Goal: Information Seeking & Learning: Check status

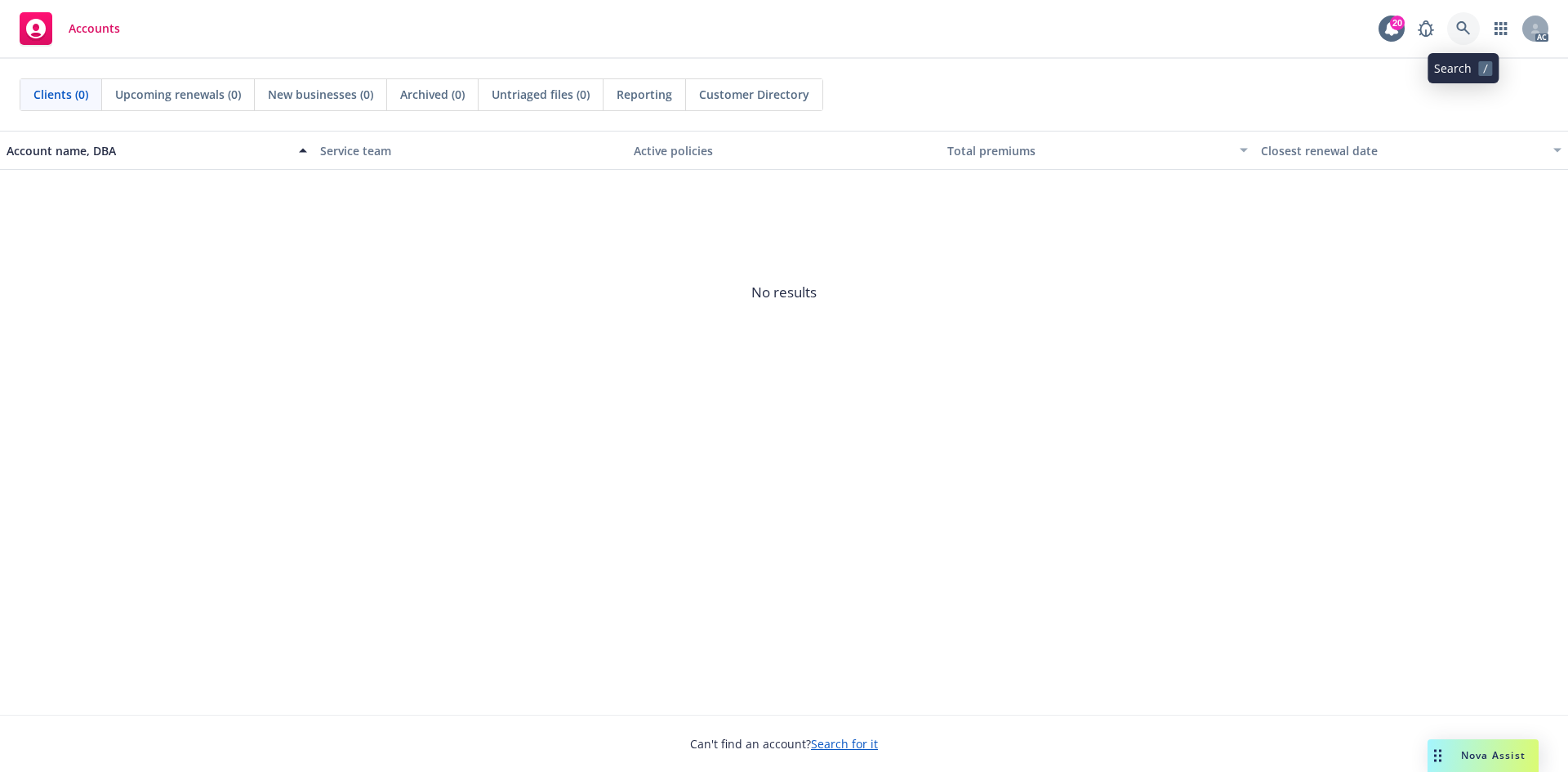
click at [1462, 19] on link at bounding box center [1463, 28] width 32 height 32
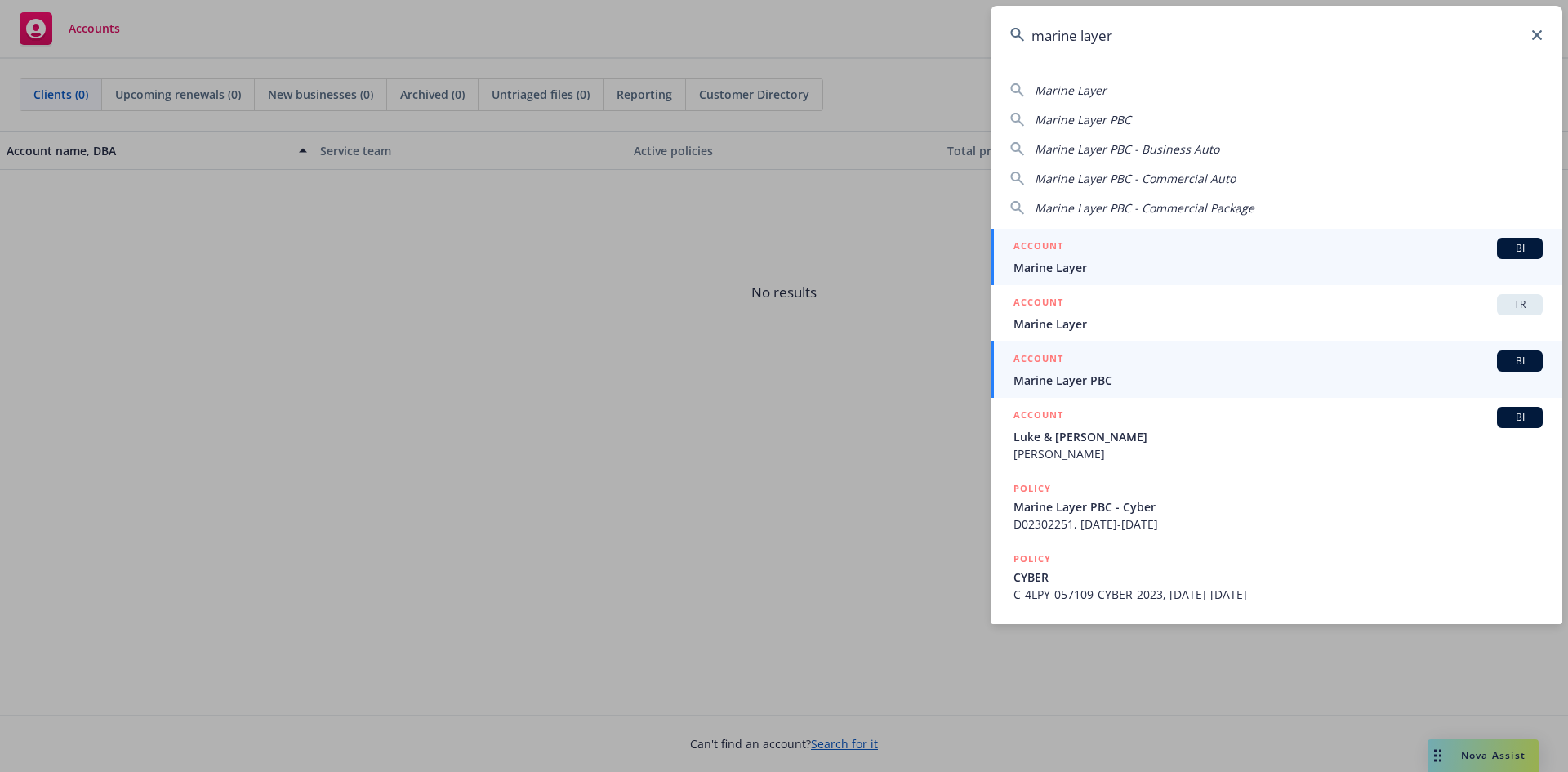
type input "marine layer"
click at [1131, 369] on div "ACCOUNT BI" at bounding box center [1278, 361] width 529 height 21
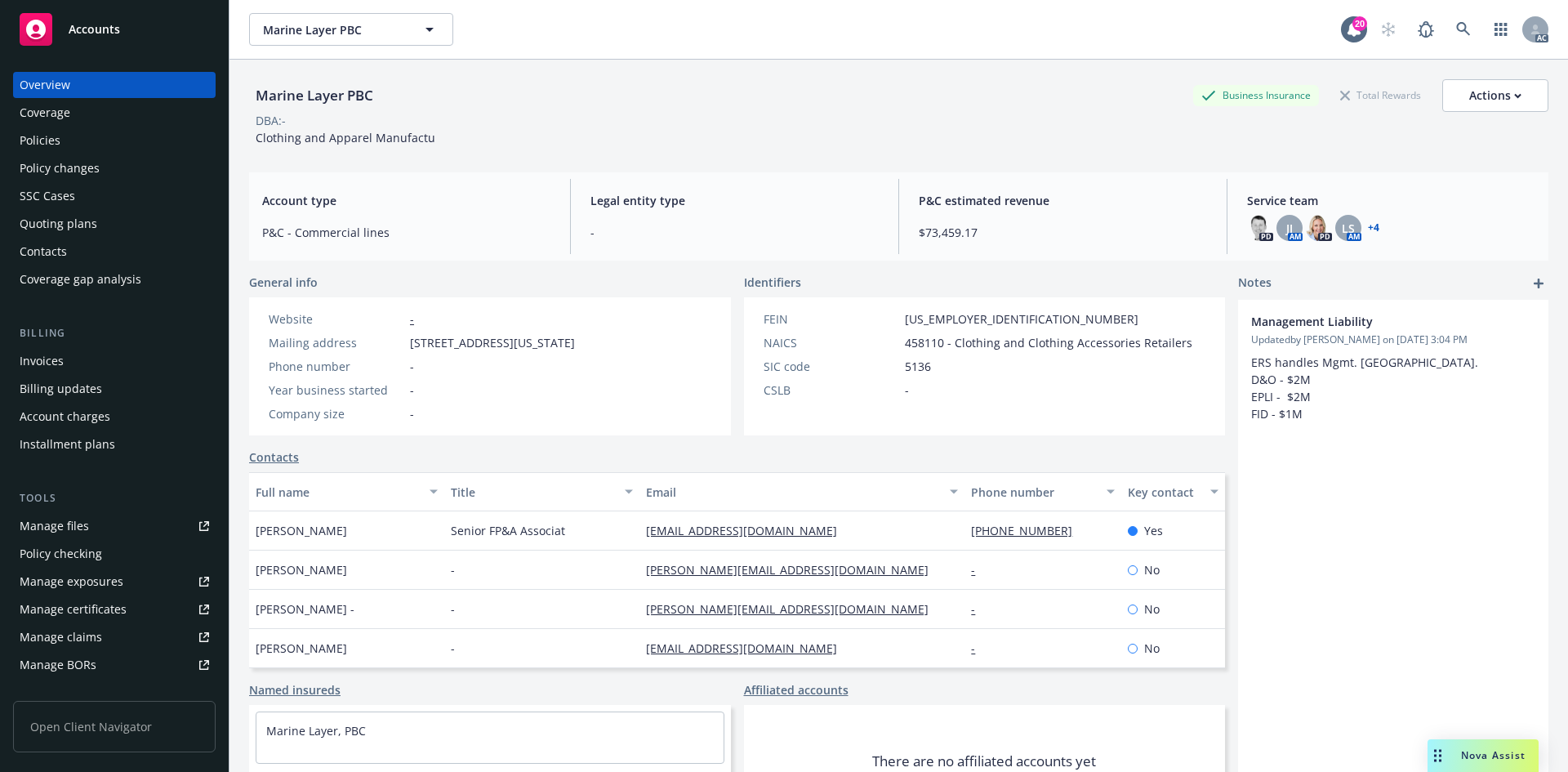
click at [92, 354] on div "Invoices" at bounding box center [114, 361] width 189 height 26
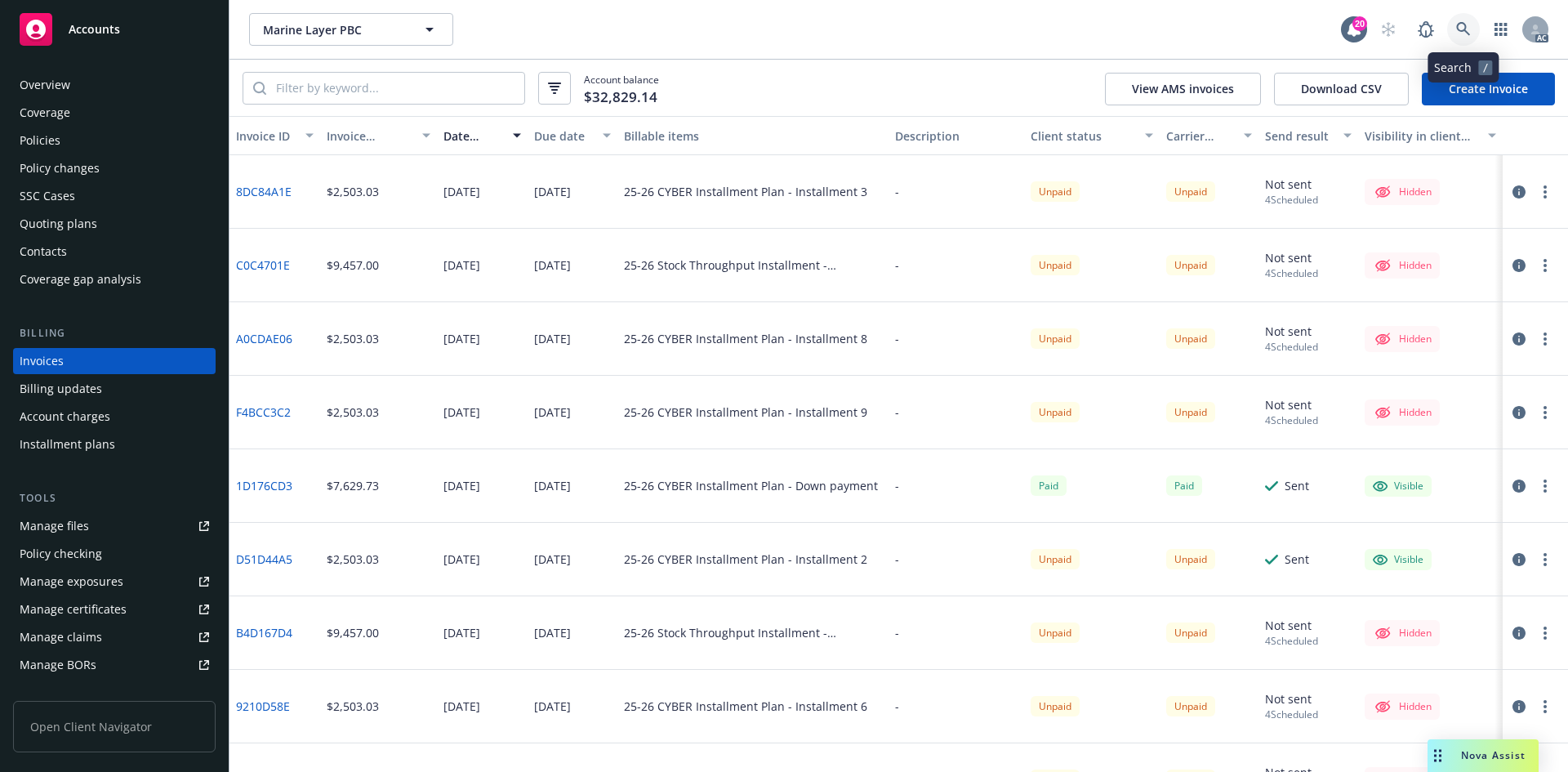
click at [1467, 23] on icon at bounding box center [1463, 29] width 14 height 15
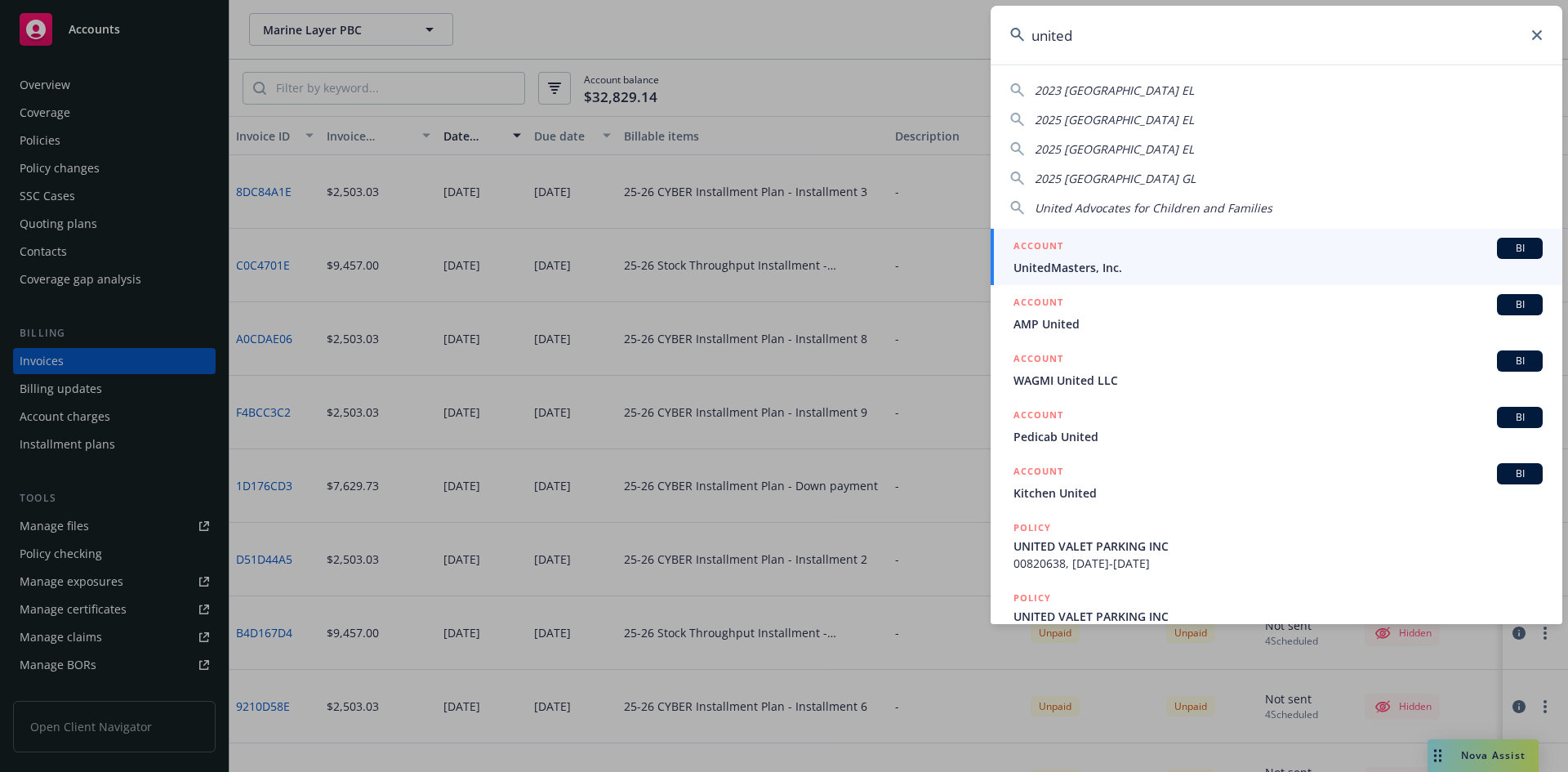
type input "united"
click at [1116, 249] on div "ACCOUNT BI" at bounding box center [1278, 248] width 529 height 21
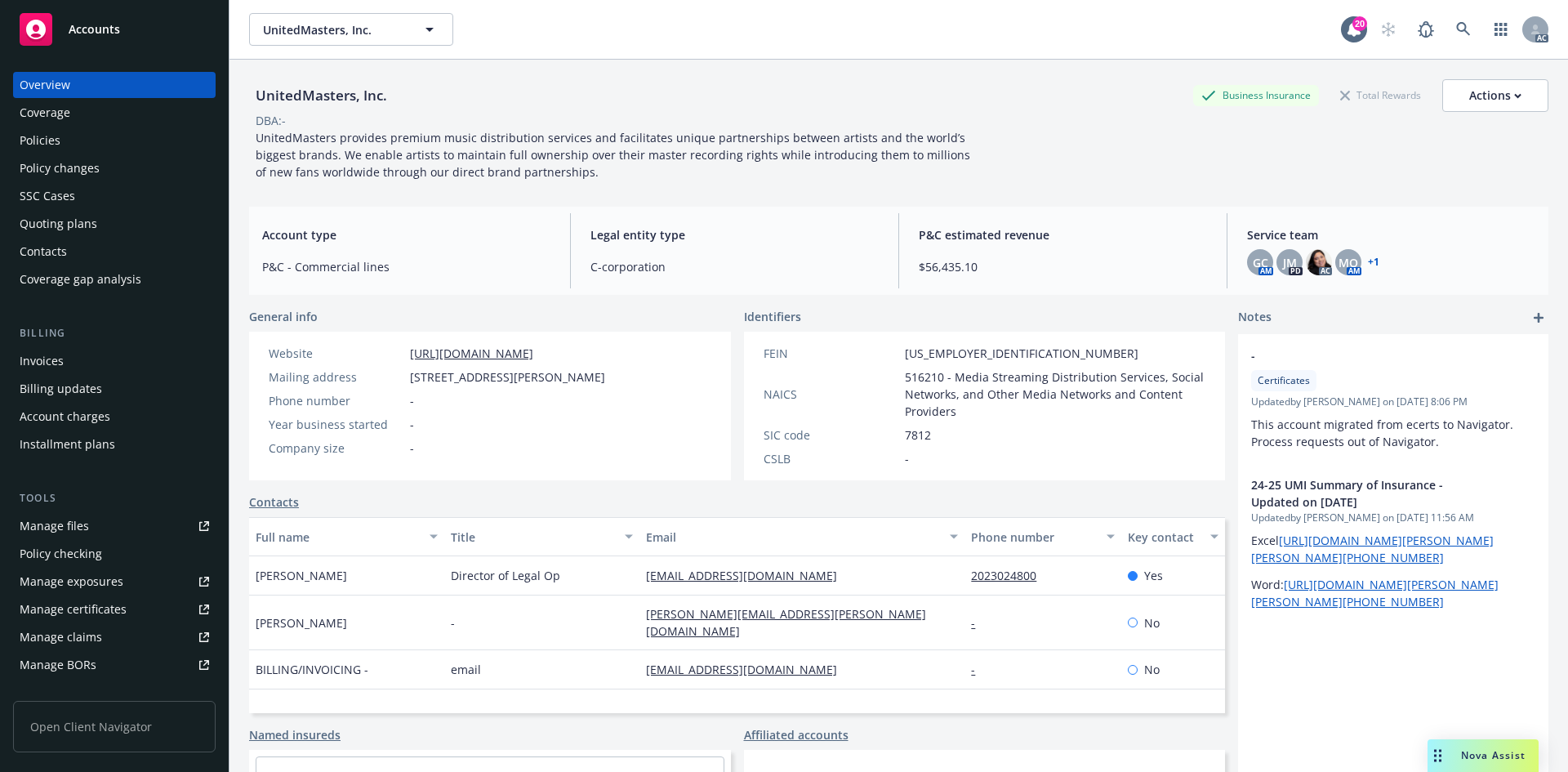
click at [100, 362] on div "Invoices" at bounding box center [114, 361] width 189 height 26
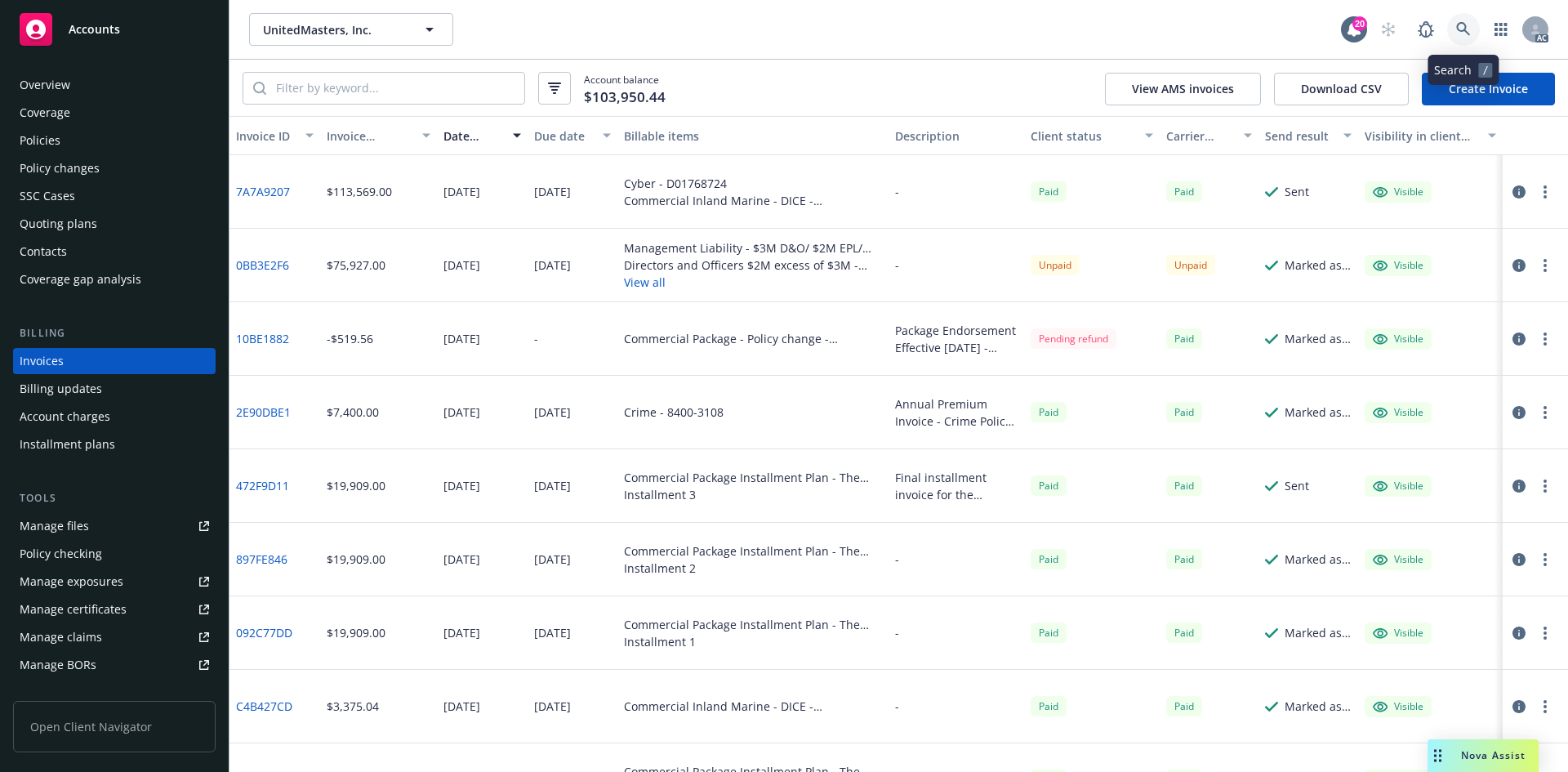
click at [1458, 18] on link at bounding box center [1463, 29] width 32 height 32
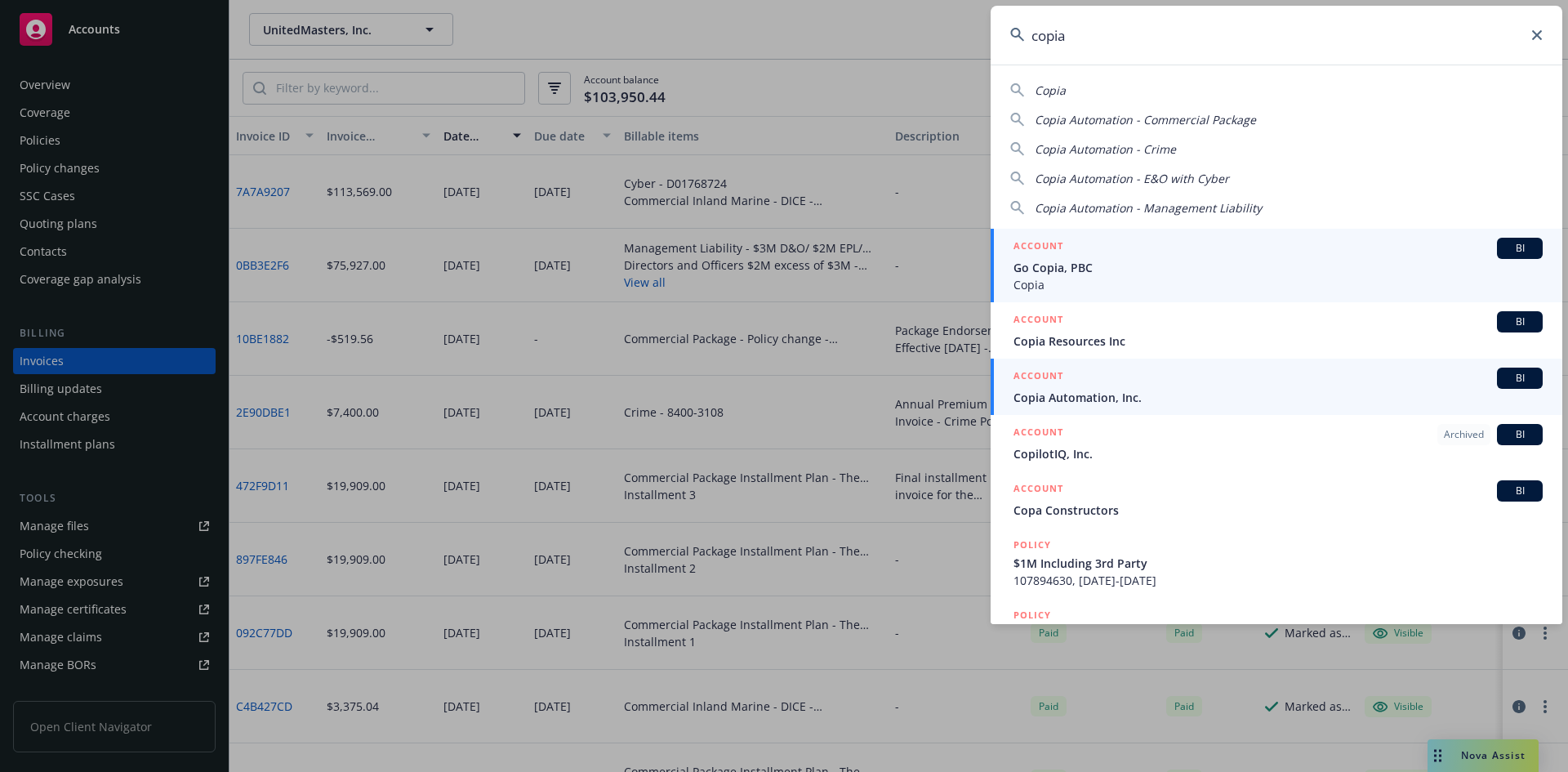
type input "copia"
click at [1230, 400] on span "Copia Automation, Inc." at bounding box center [1278, 398] width 529 height 17
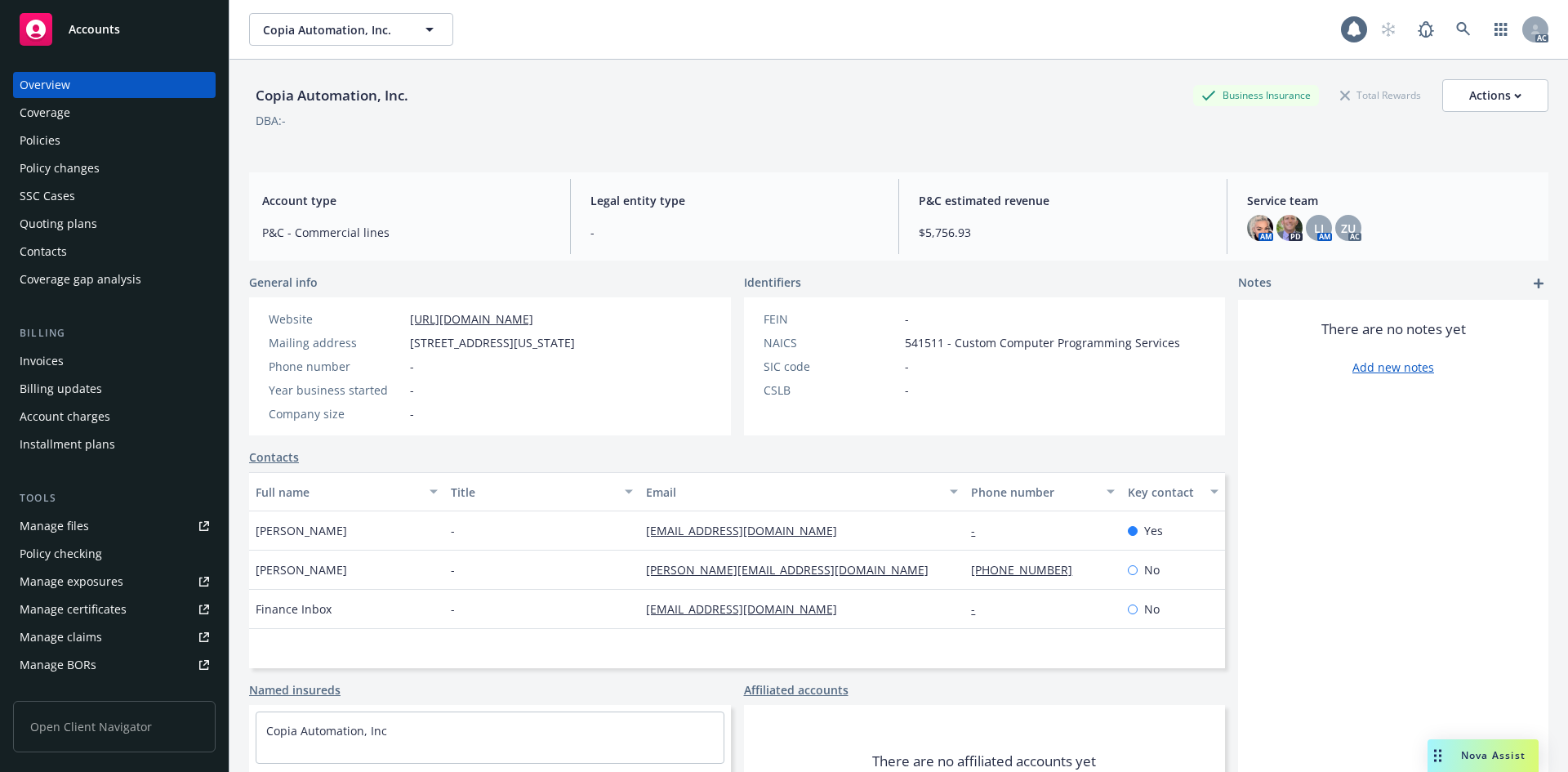
click at [133, 364] on div "Invoices" at bounding box center [114, 361] width 189 height 26
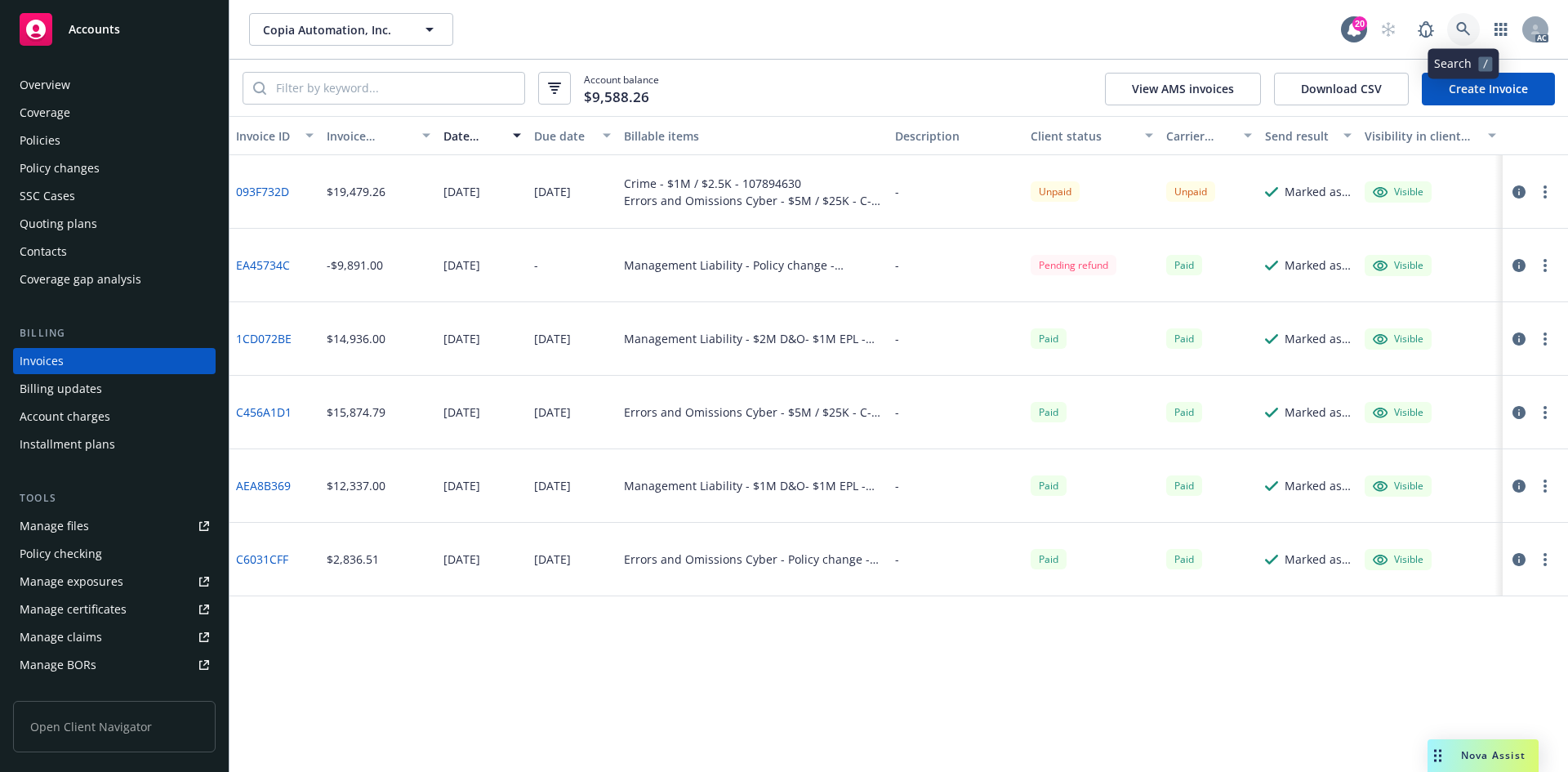
click at [1460, 24] on icon at bounding box center [1463, 29] width 14 height 14
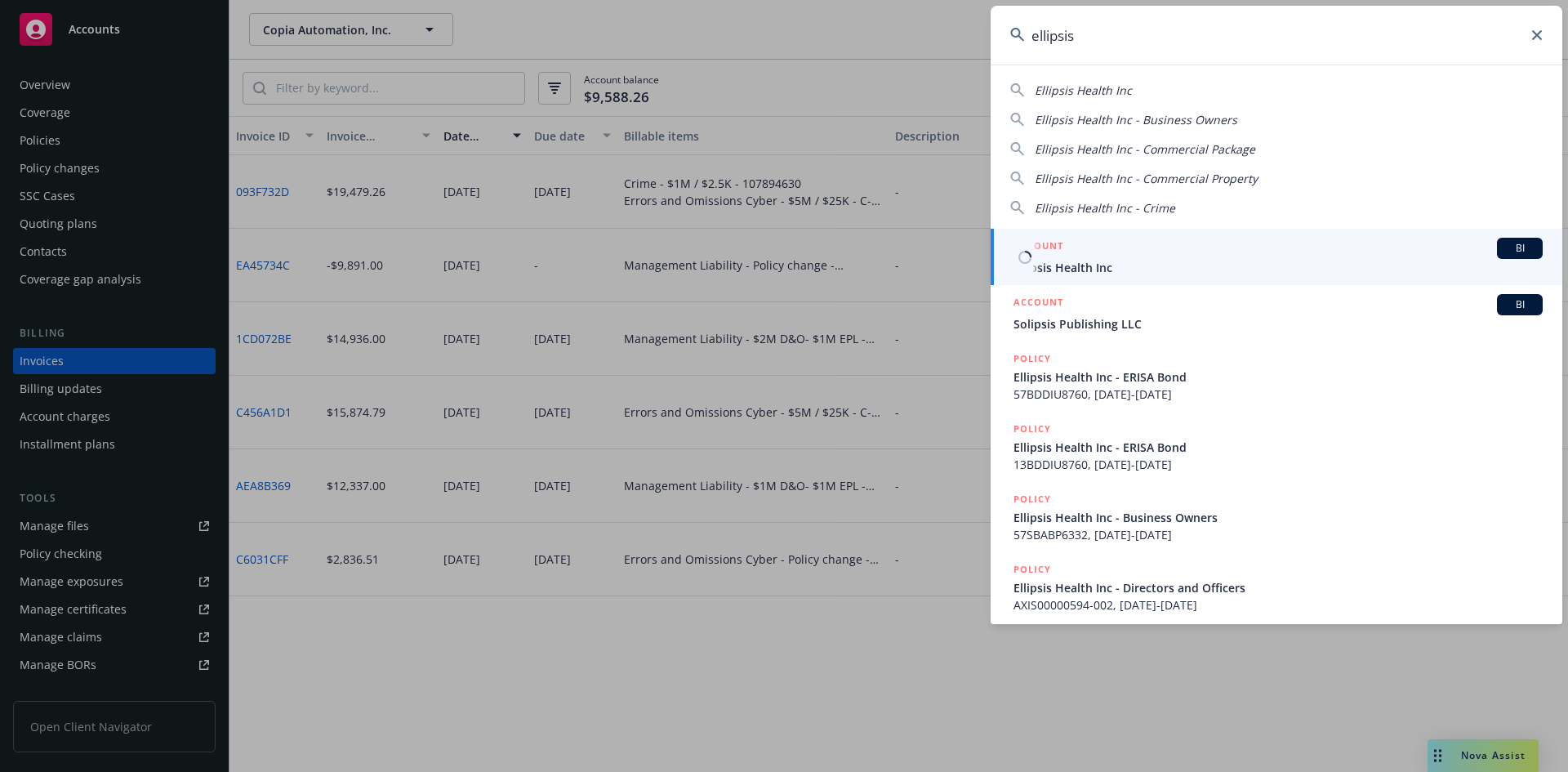
type input "ellipsis"
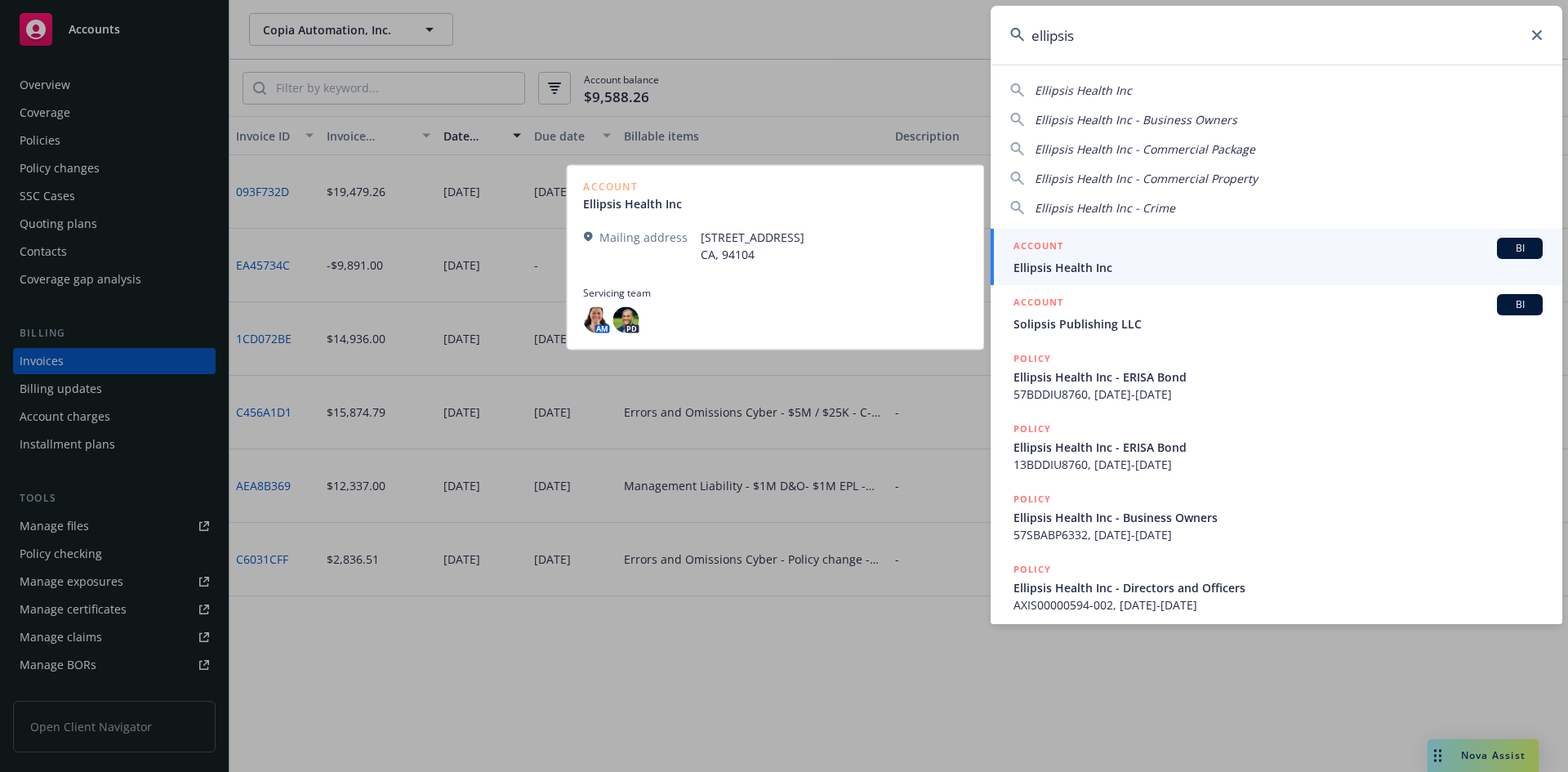
click at [1096, 247] on div "ACCOUNT BI" at bounding box center [1278, 248] width 529 height 21
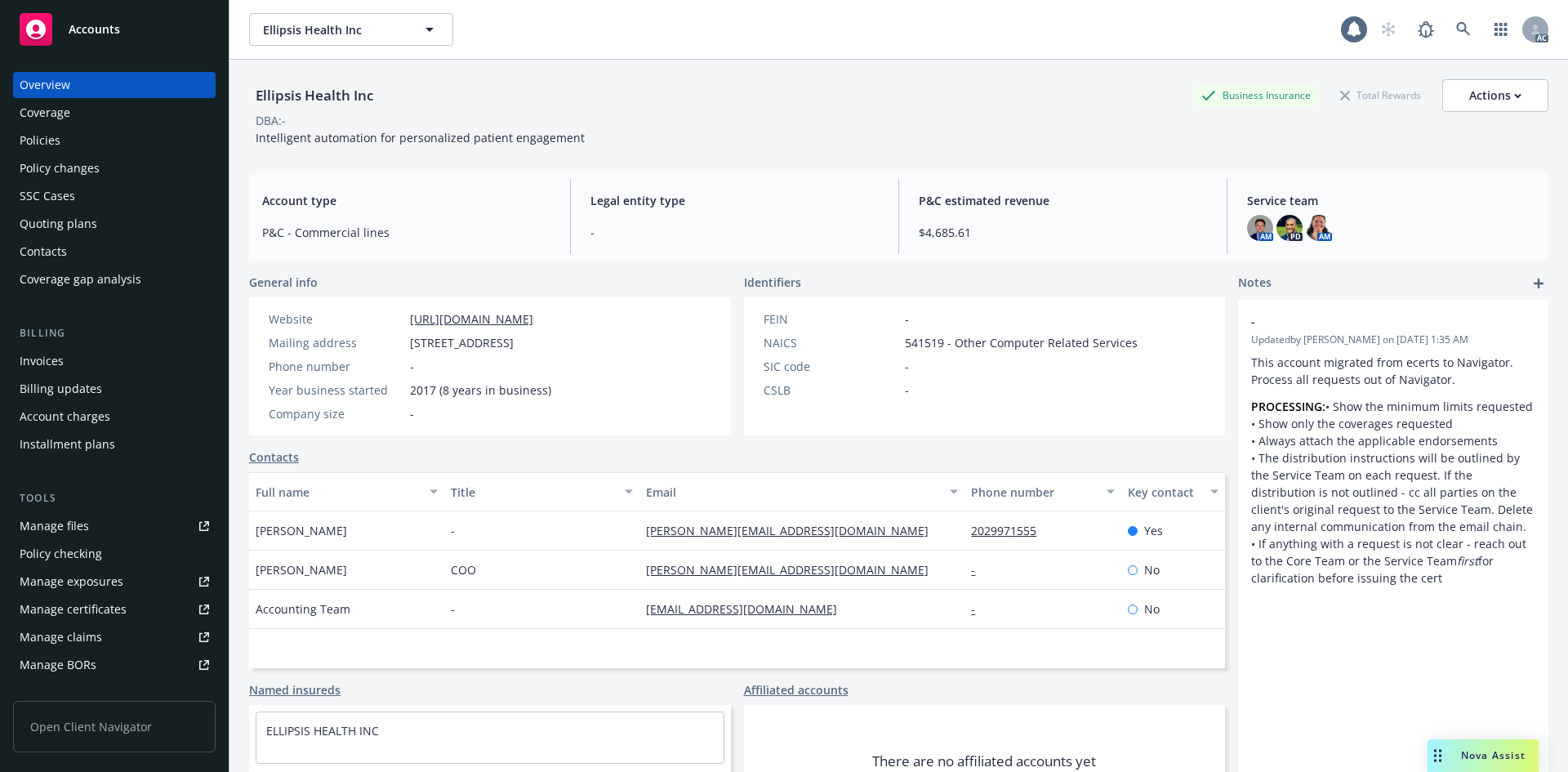
click at [101, 363] on div "Invoices" at bounding box center [114, 361] width 189 height 26
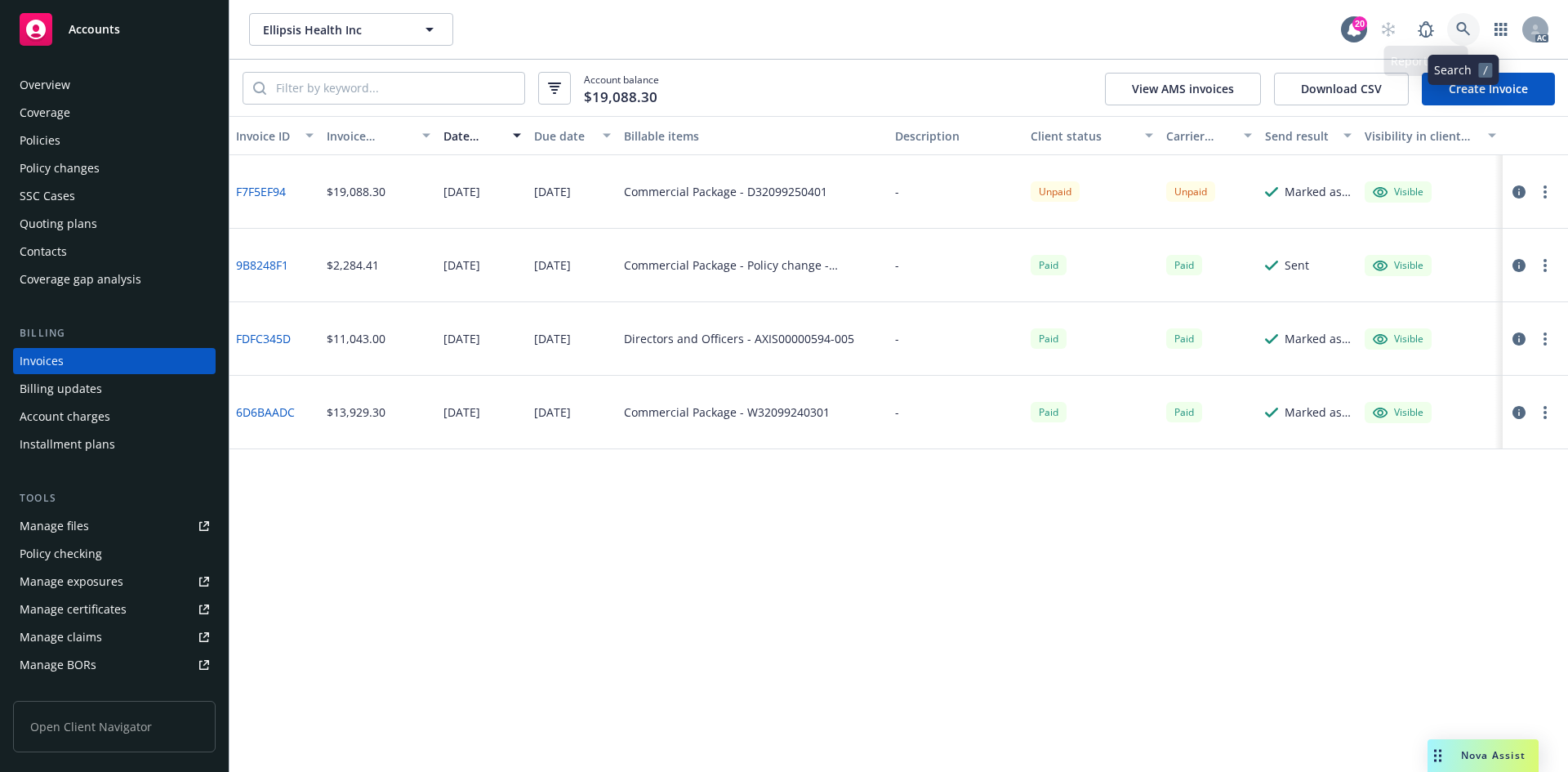
click at [1465, 31] on icon at bounding box center [1463, 29] width 14 height 14
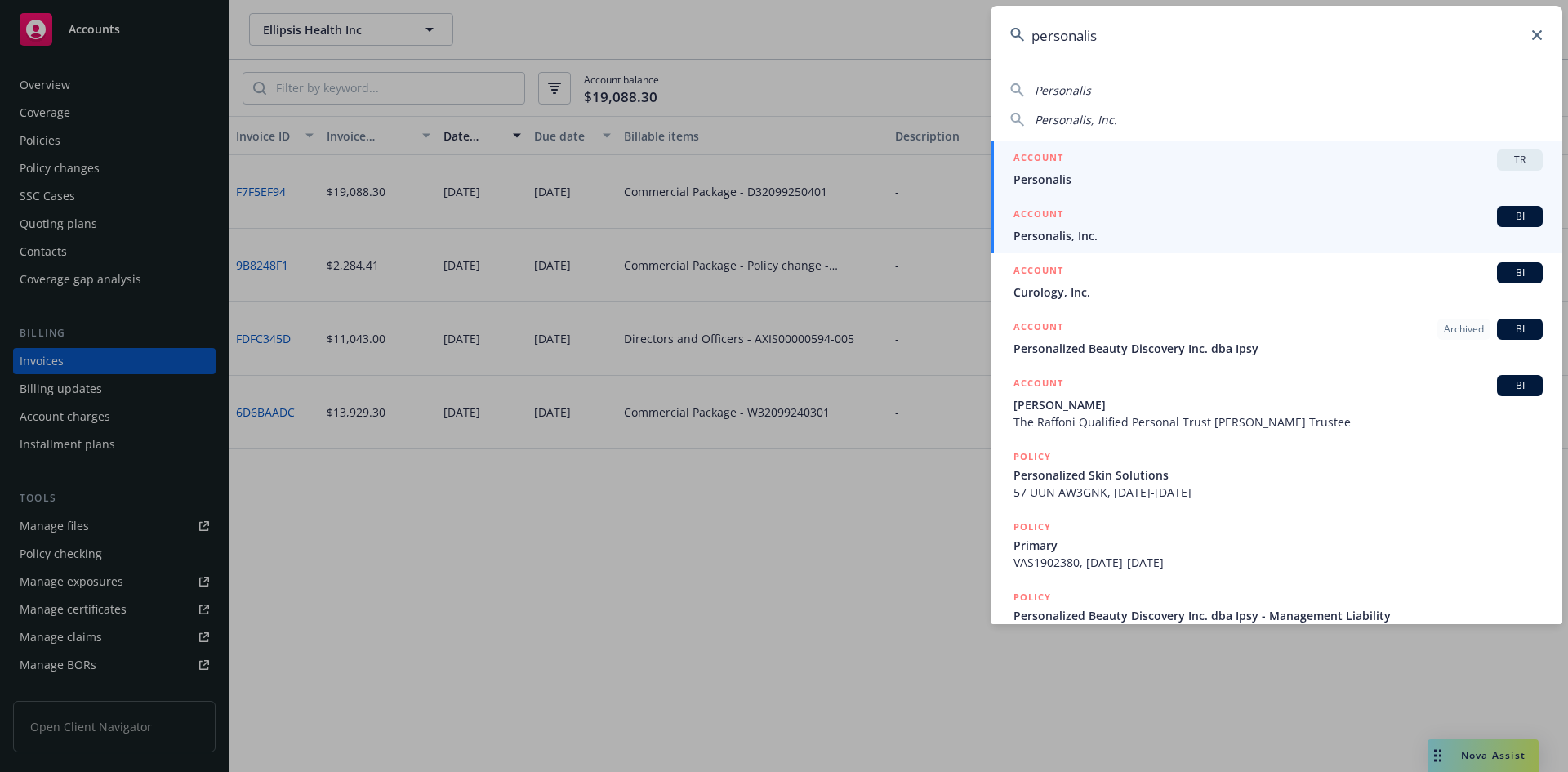
type input "personalis"
click at [1182, 228] on span "Personalis, Inc." at bounding box center [1278, 235] width 529 height 17
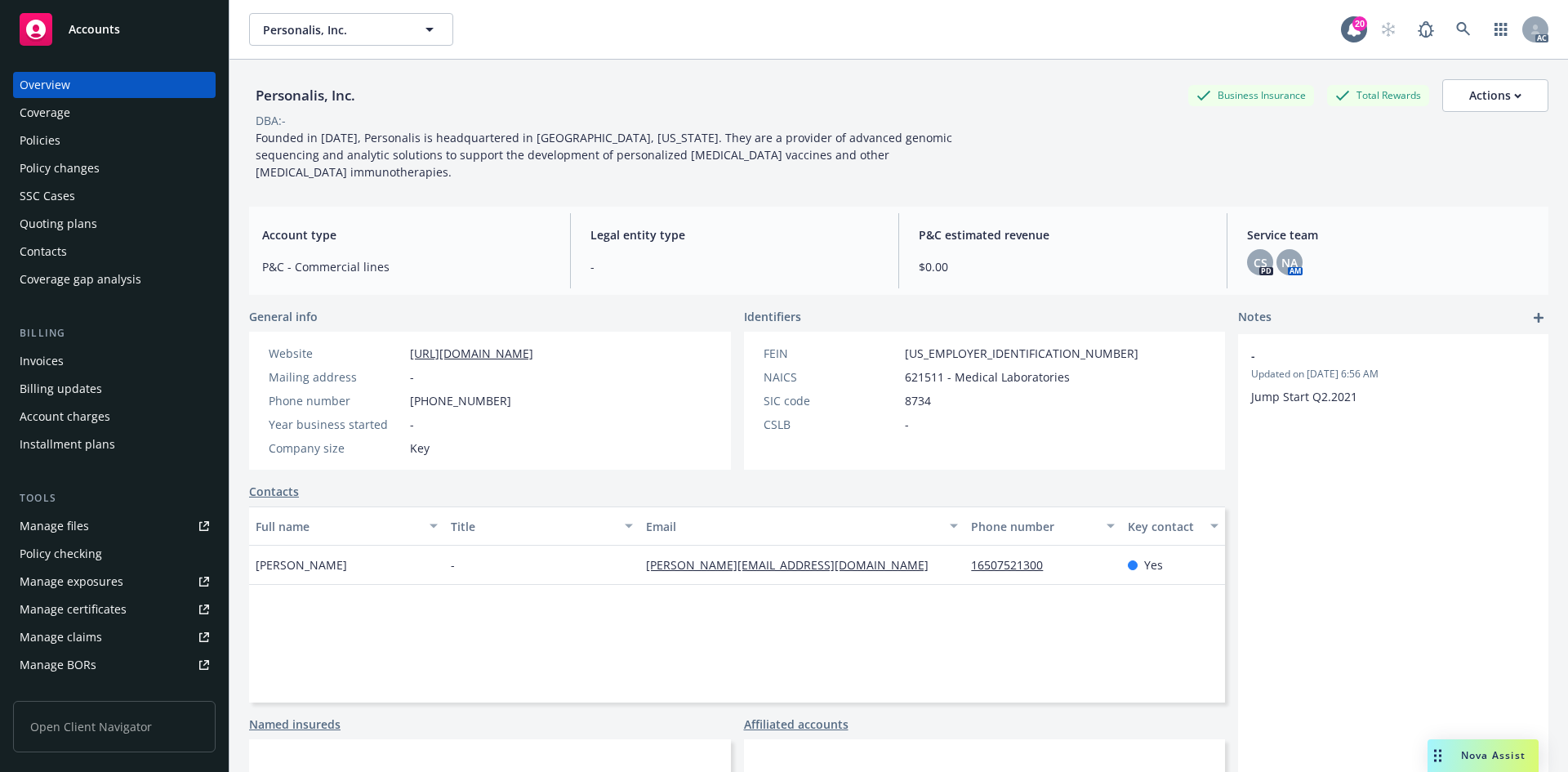
click at [131, 366] on div "Invoices" at bounding box center [114, 361] width 189 height 26
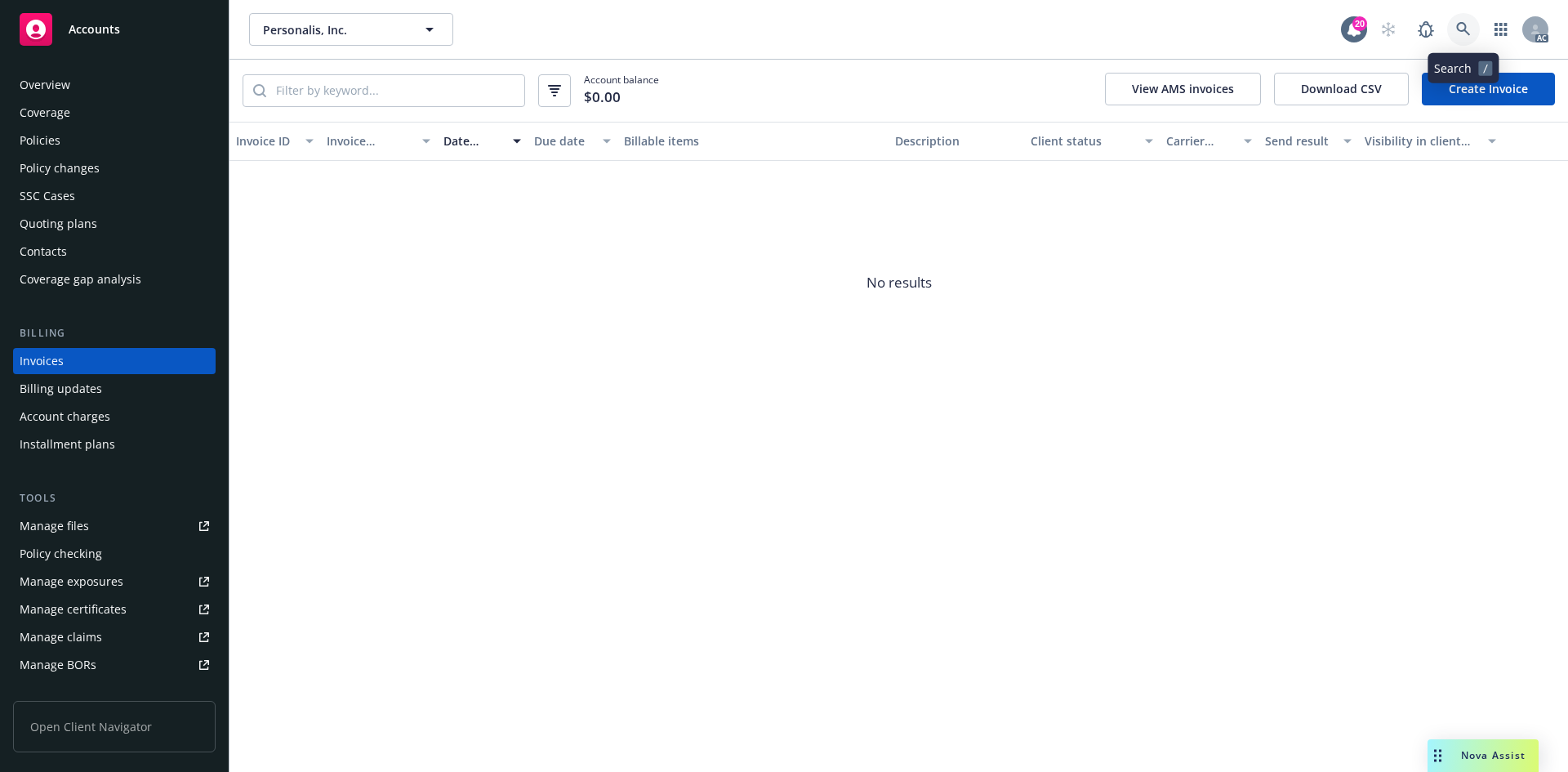
click at [1463, 26] on icon at bounding box center [1463, 29] width 14 height 15
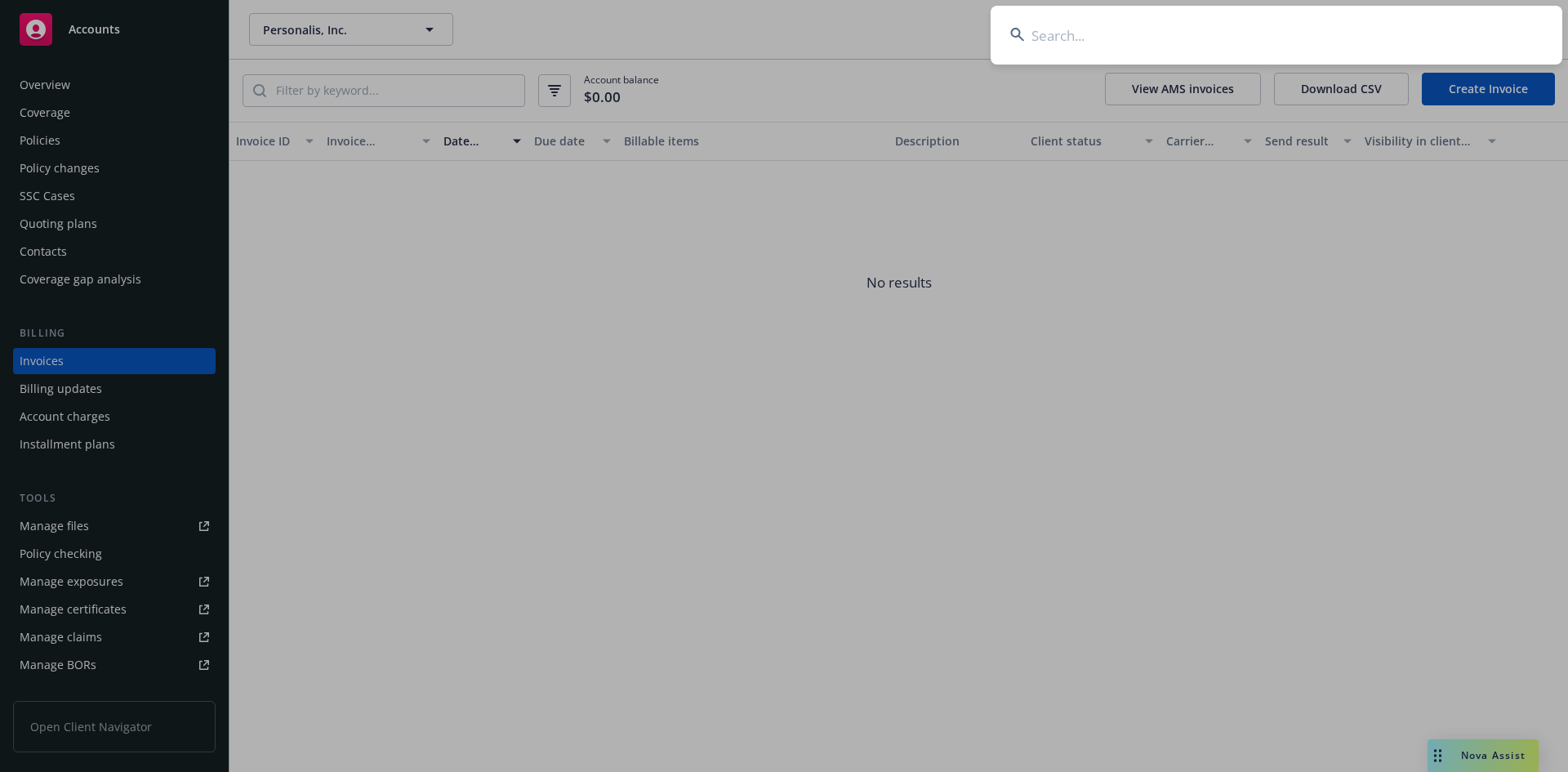
click at [1345, 26] on input at bounding box center [1276, 35] width 571 height 59
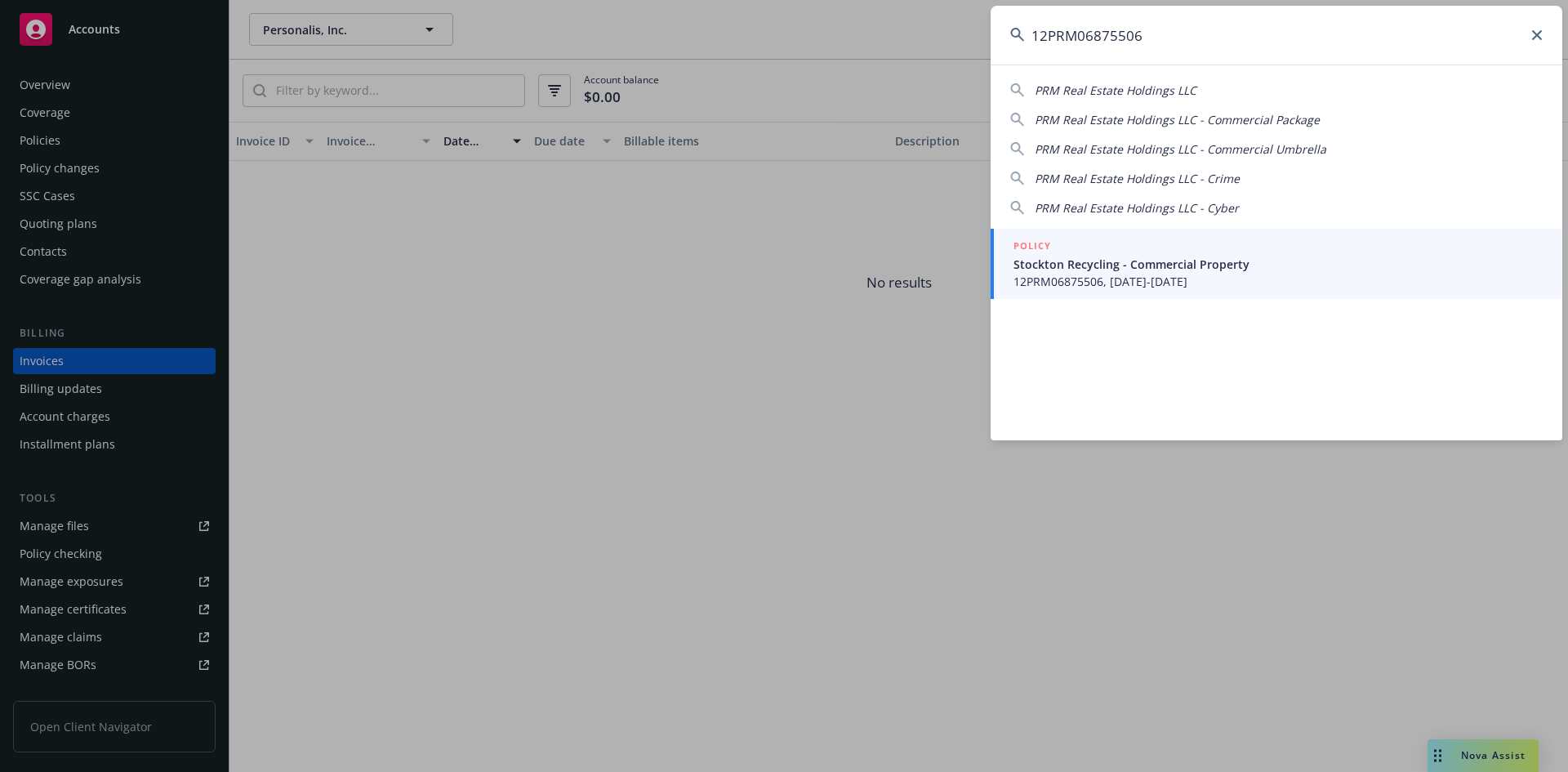
type input "12PRM06875506"
click at [1143, 281] on span "12PRM06875506, [DATE]-[DATE]" at bounding box center [1278, 282] width 529 height 17
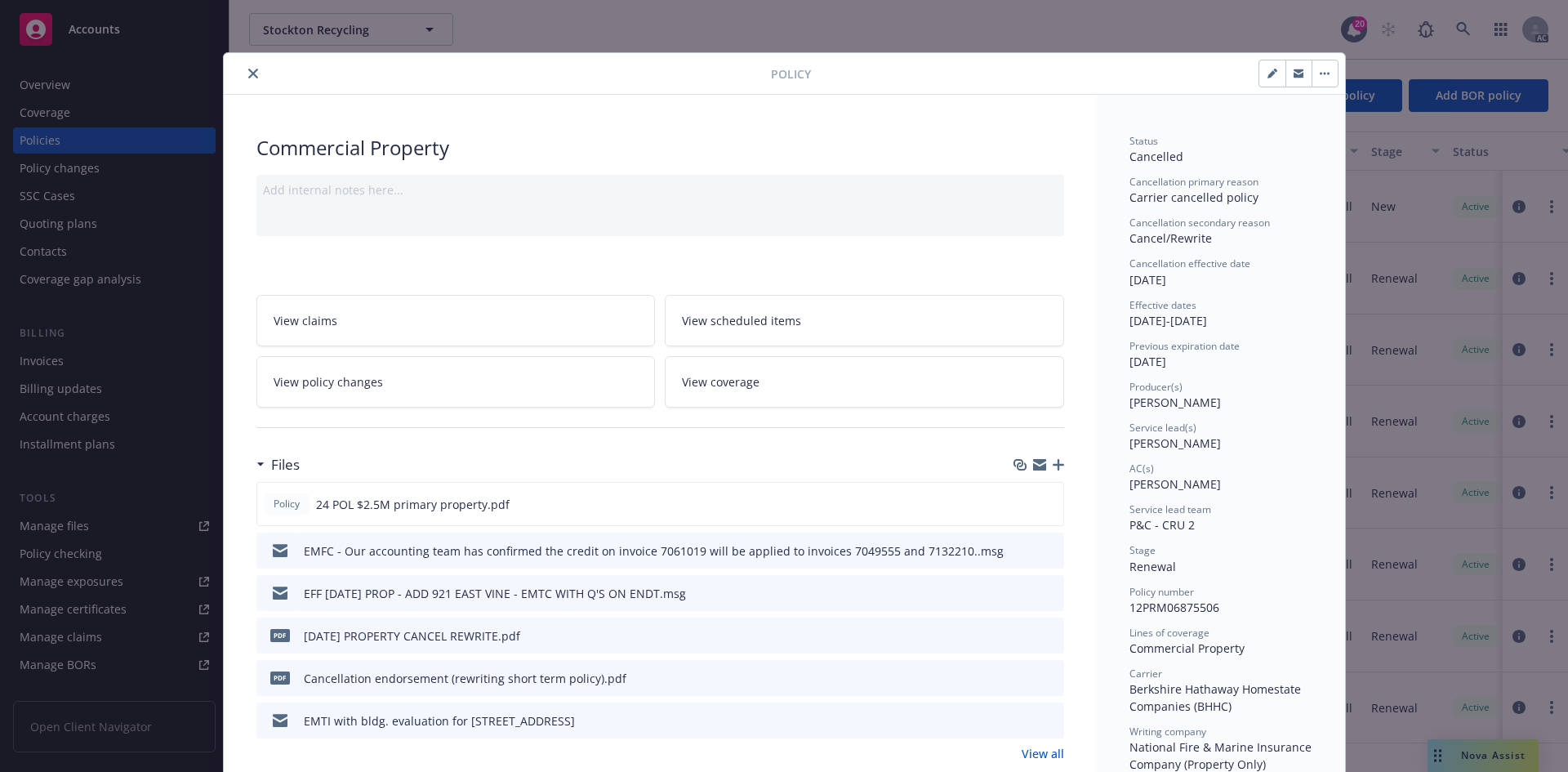
click at [252, 77] on button "close" at bounding box center [252, 73] width 20 height 20
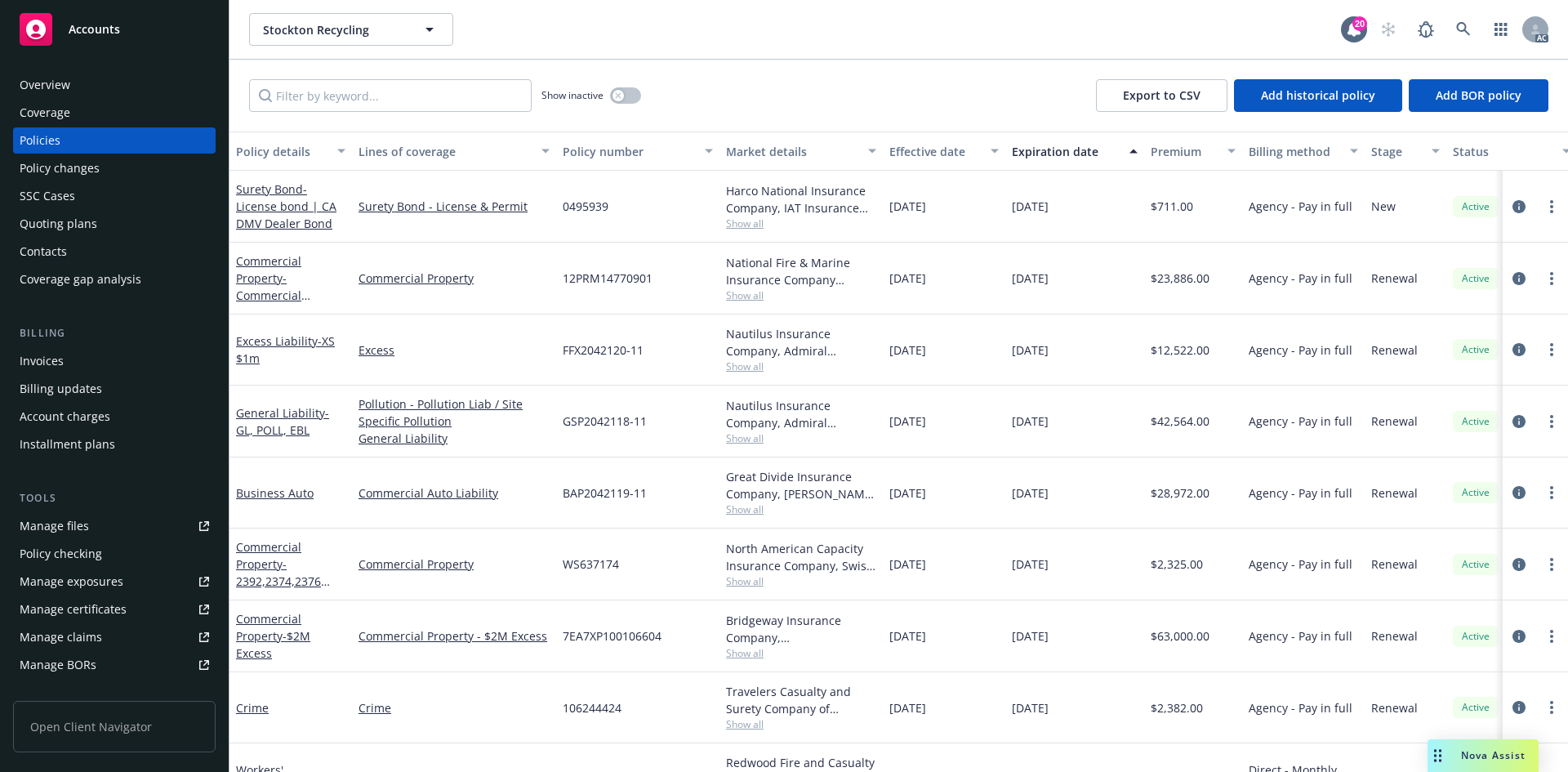
click at [1479, 21] on div "AC" at bounding box center [1460, 29] width 176 height 32
click at [1473, 23] on link at bounding box center [1463, 29] width 32 height 32
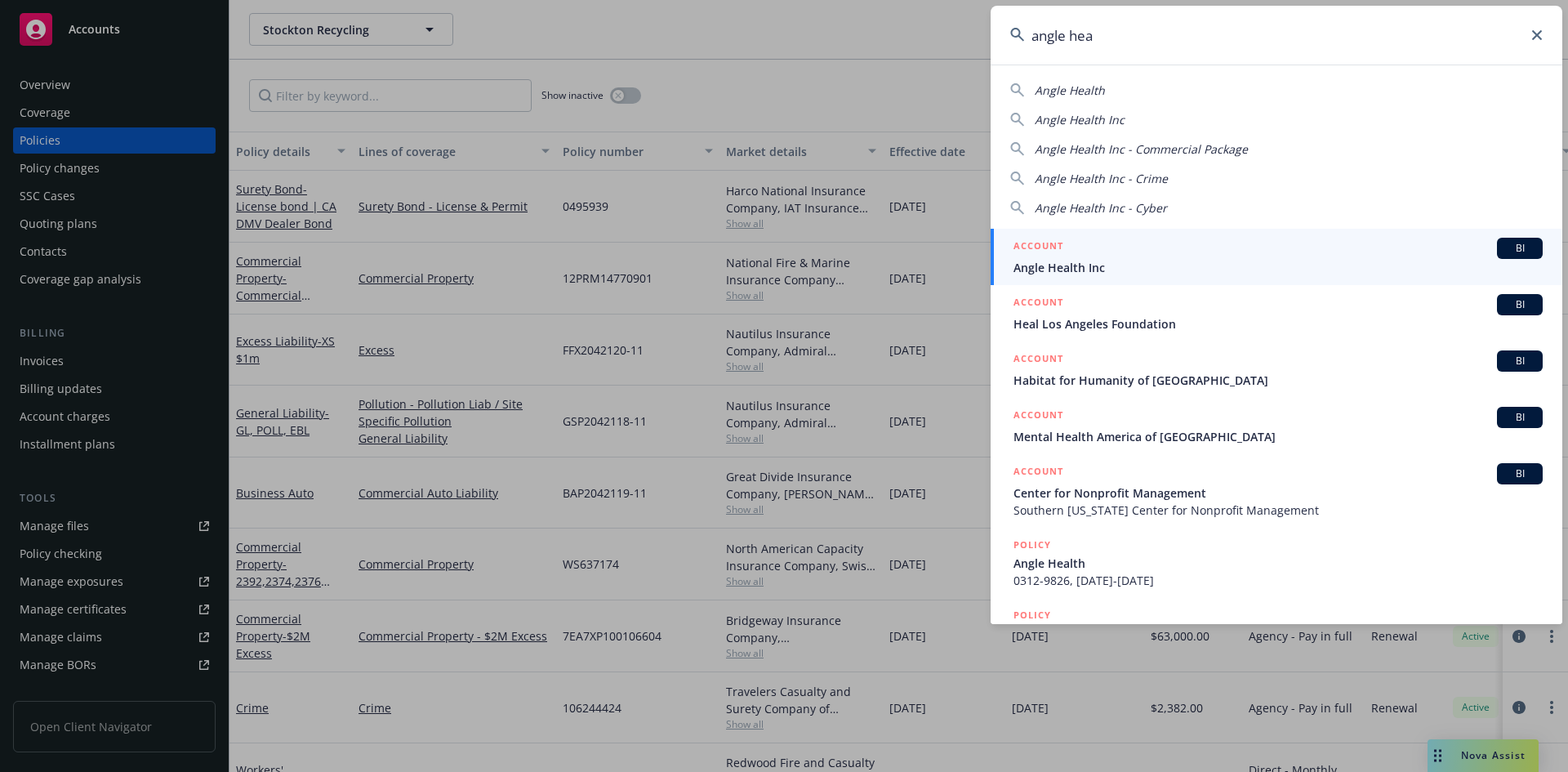
type input "angle hea"
click at [1193, 249] on div "ACCOUNT BI" at bounding box center [1278, 248] width 529 height 21
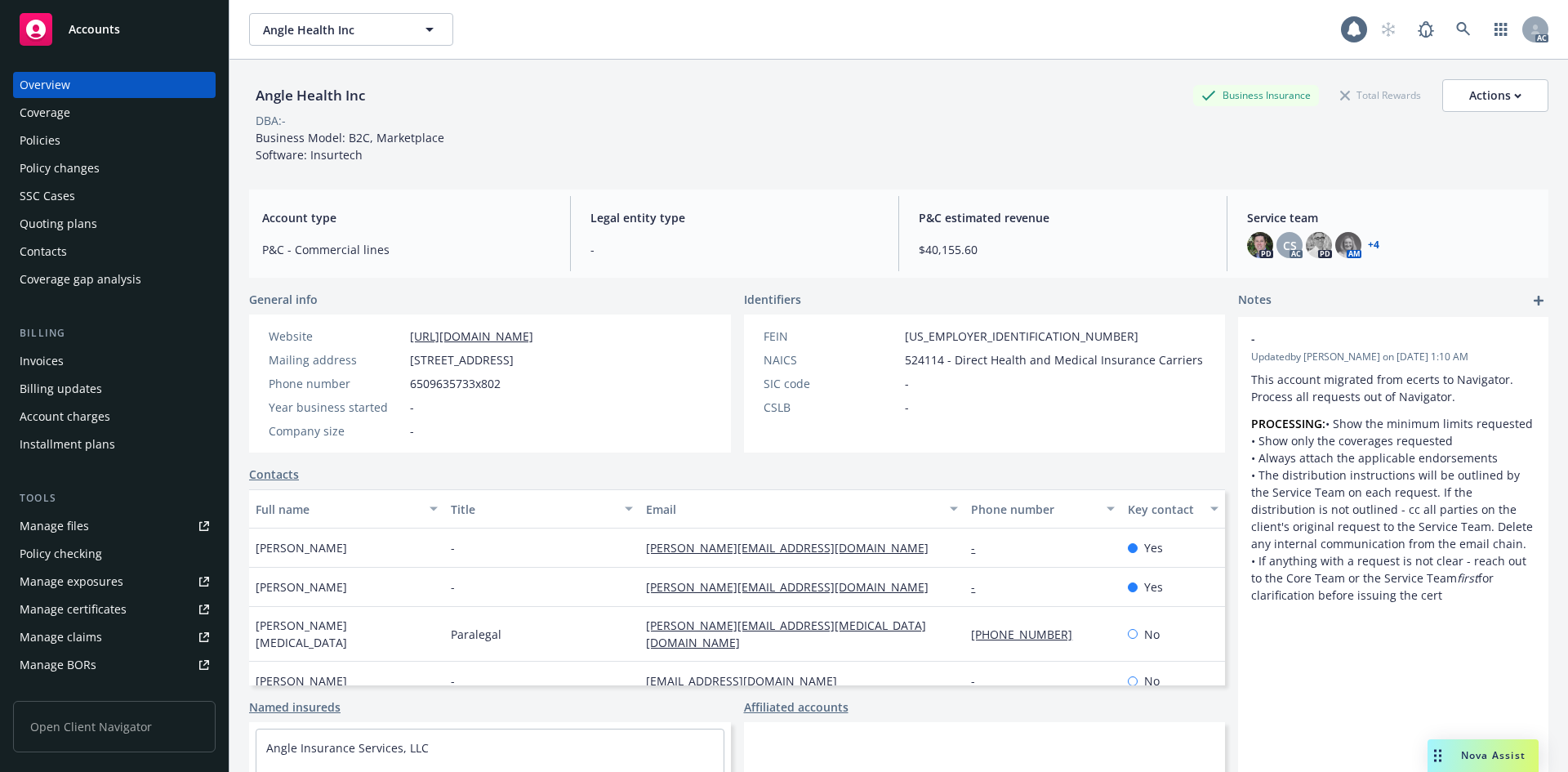
click at [120, 357] on div "Invoices" at bounding box center [114, 361] width 189 height 26
